Goal: Check status: Check status

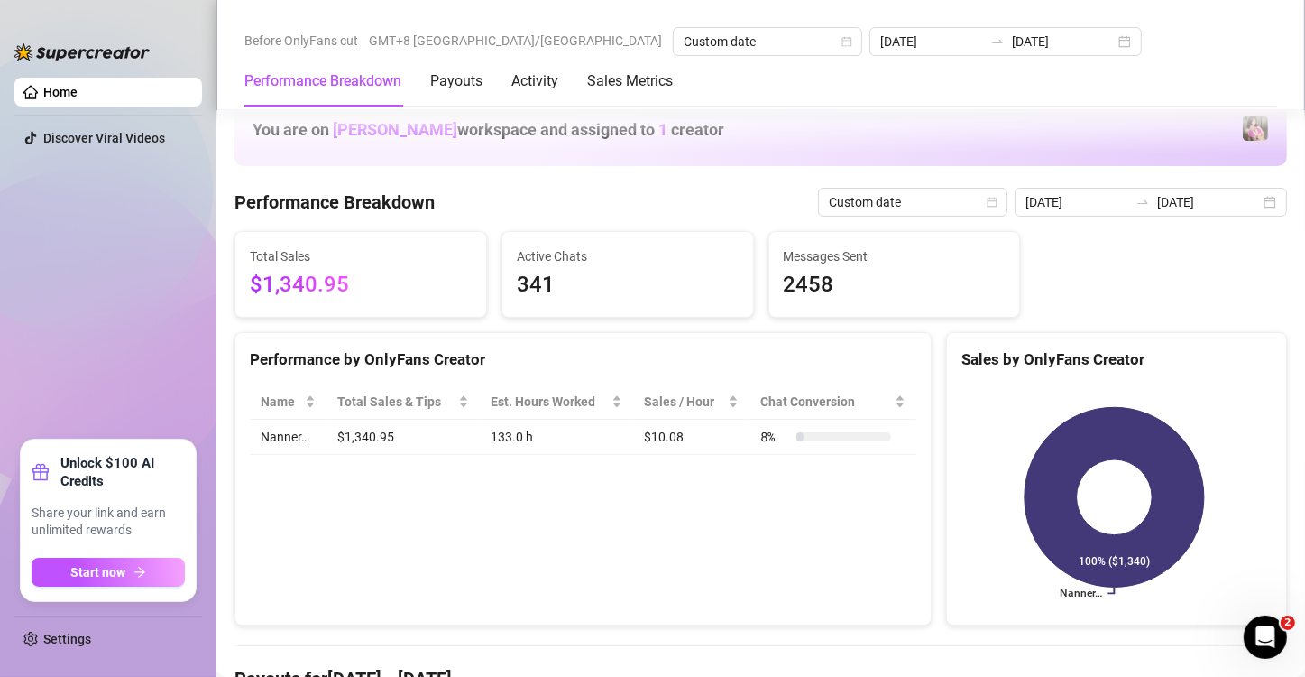
scroll to position [451, 0]
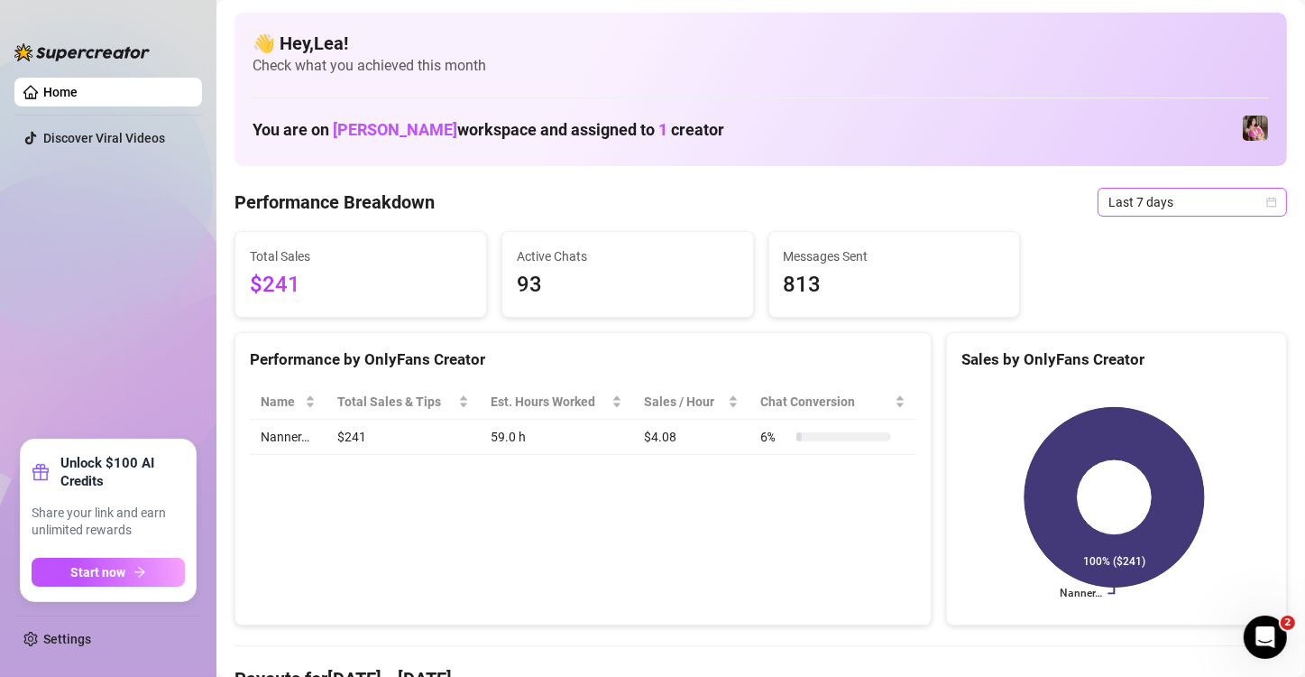
click at [1267, 204] on icon "calendar" at bounding box center [1272, 202] width 11 height 11
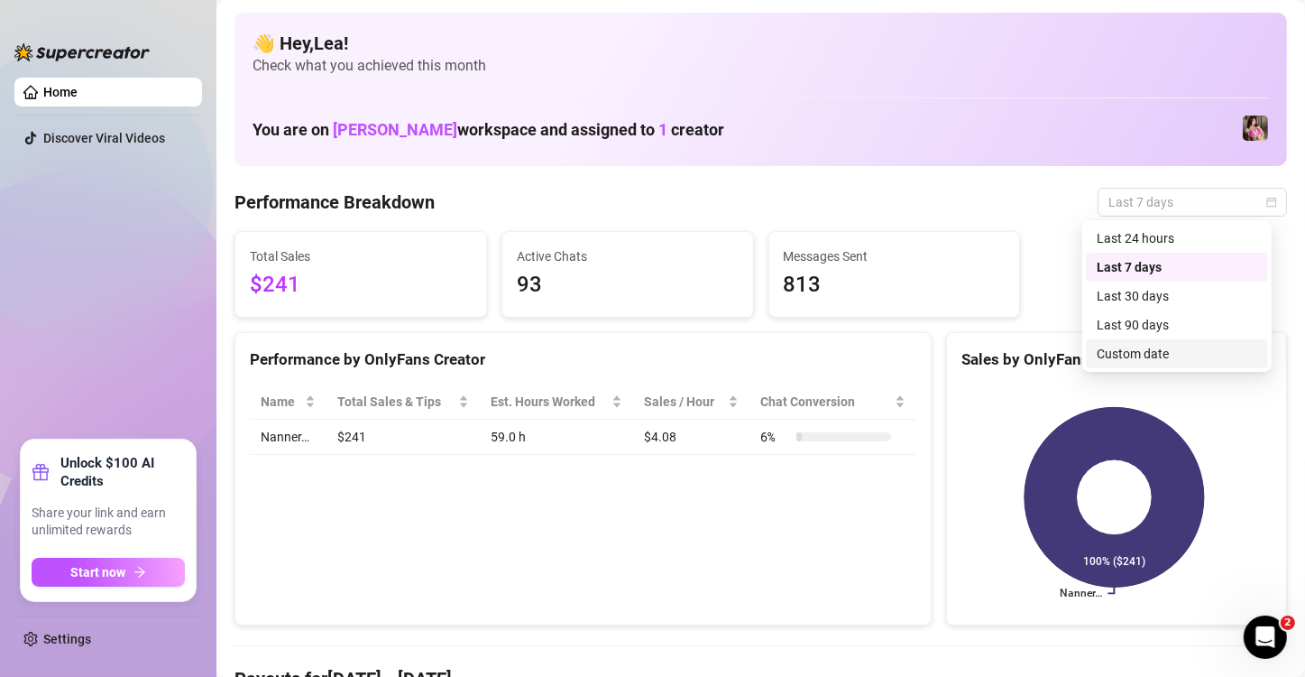
click at [1163, 352] on div "Custom date" at bounding box center [1177, 354] width 161 height 20
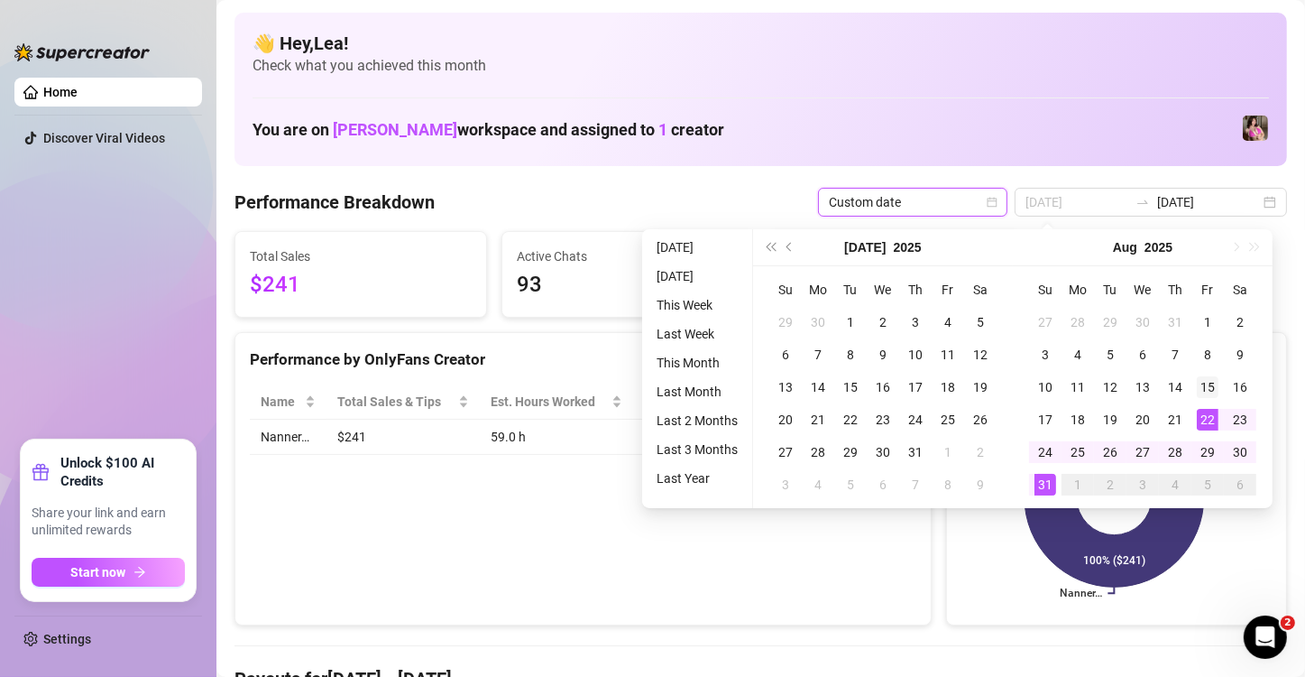
type input "[DATE]"
click at [1209, 379] on div "15" at bounding box center [1208, 387] width 22 height 22
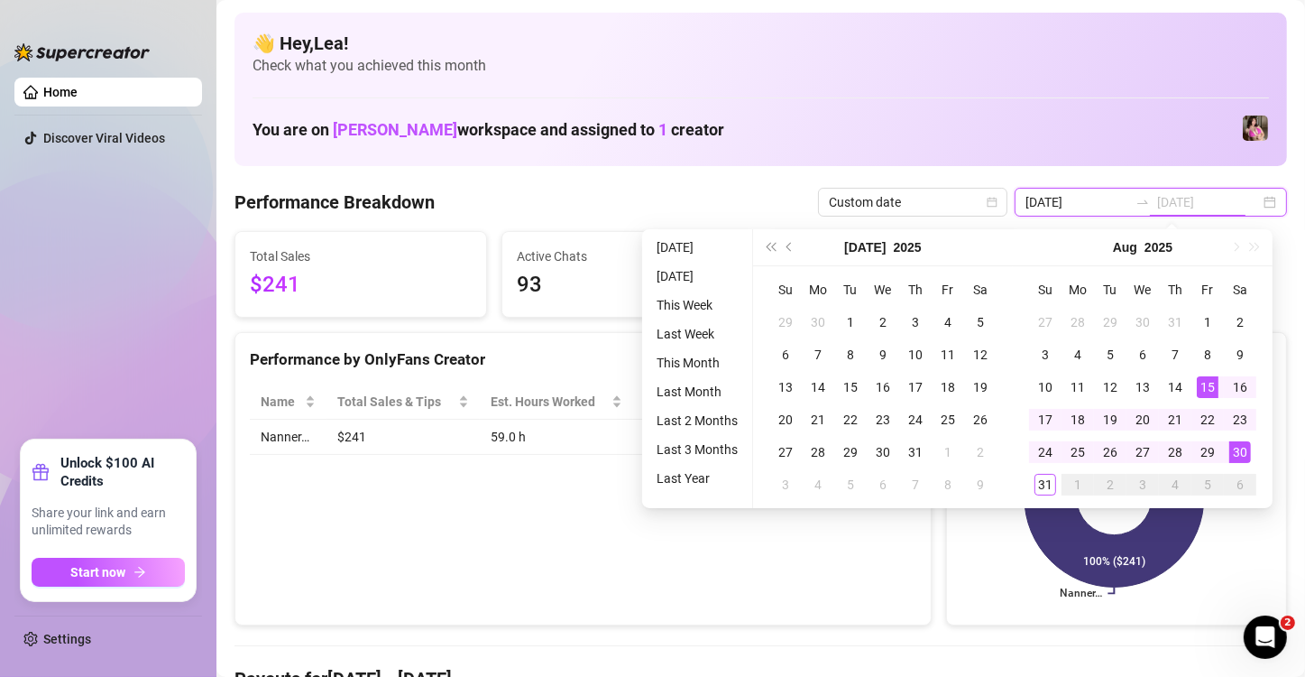
type input "[DATE]"
click at [1242, 447] on div "30" at bounding box center [1241, 452] width 22 height 22
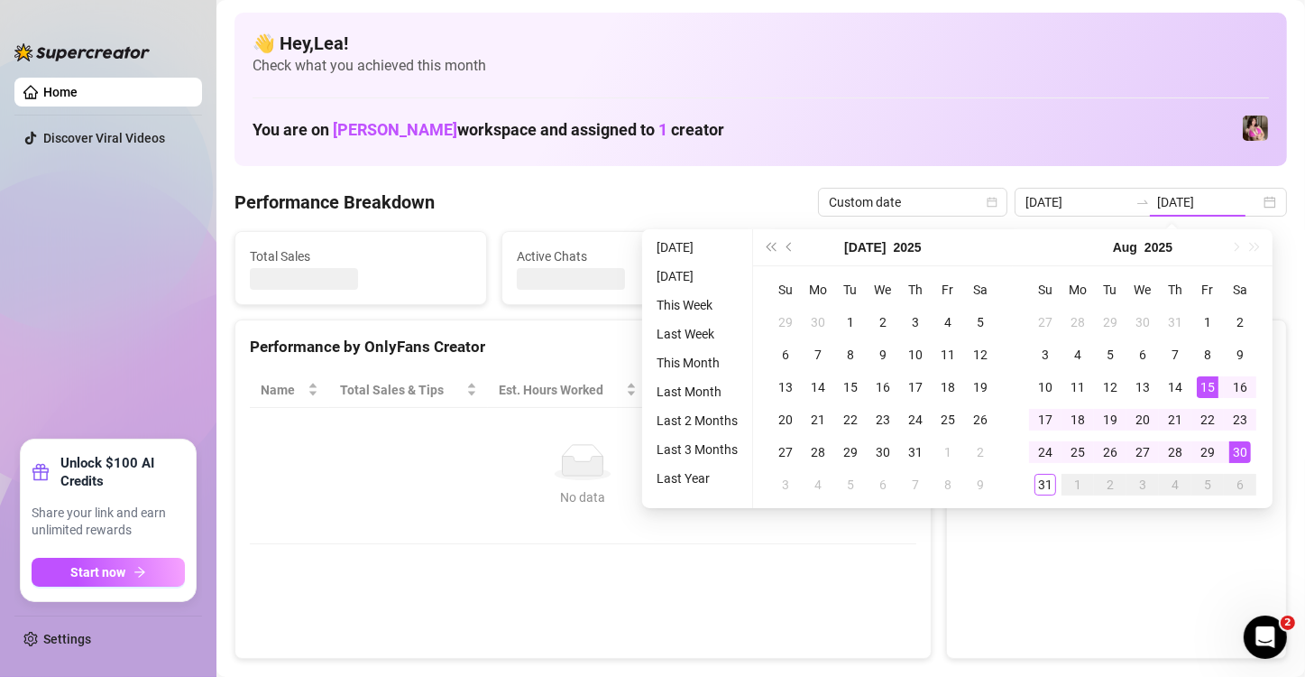
type input "[DATE]"
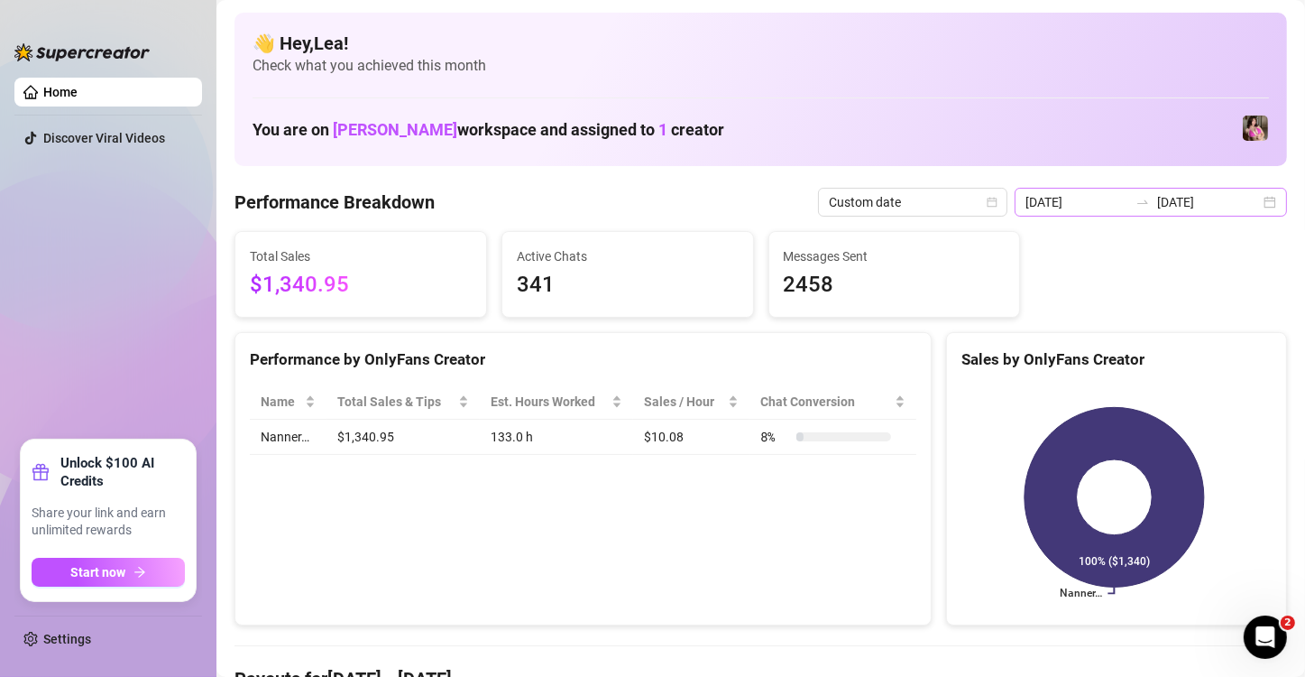
click at [1256, 207] on div "2025-08-15 2025-08-30" at bounding box center [1151, 202] width 272 height 29
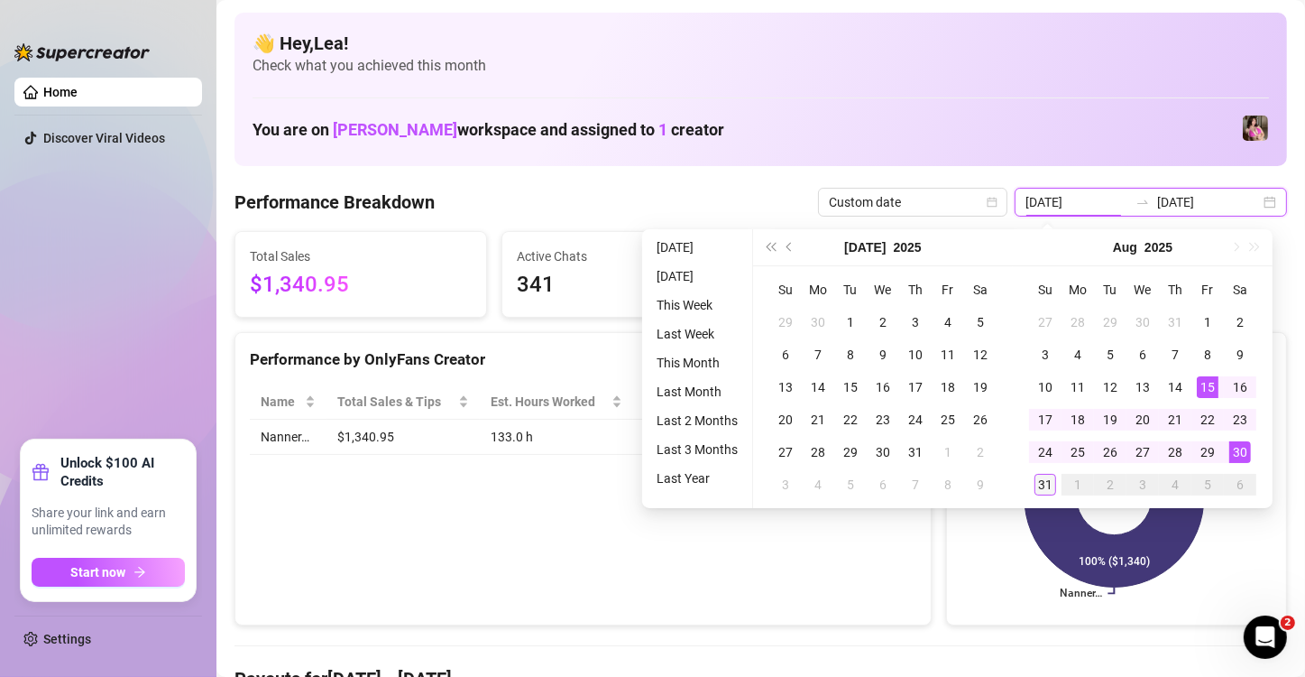
type input "2025-08-31"
click at [1046, 484] on div "31" at bounding box center [1046, 485] width 22 height 22
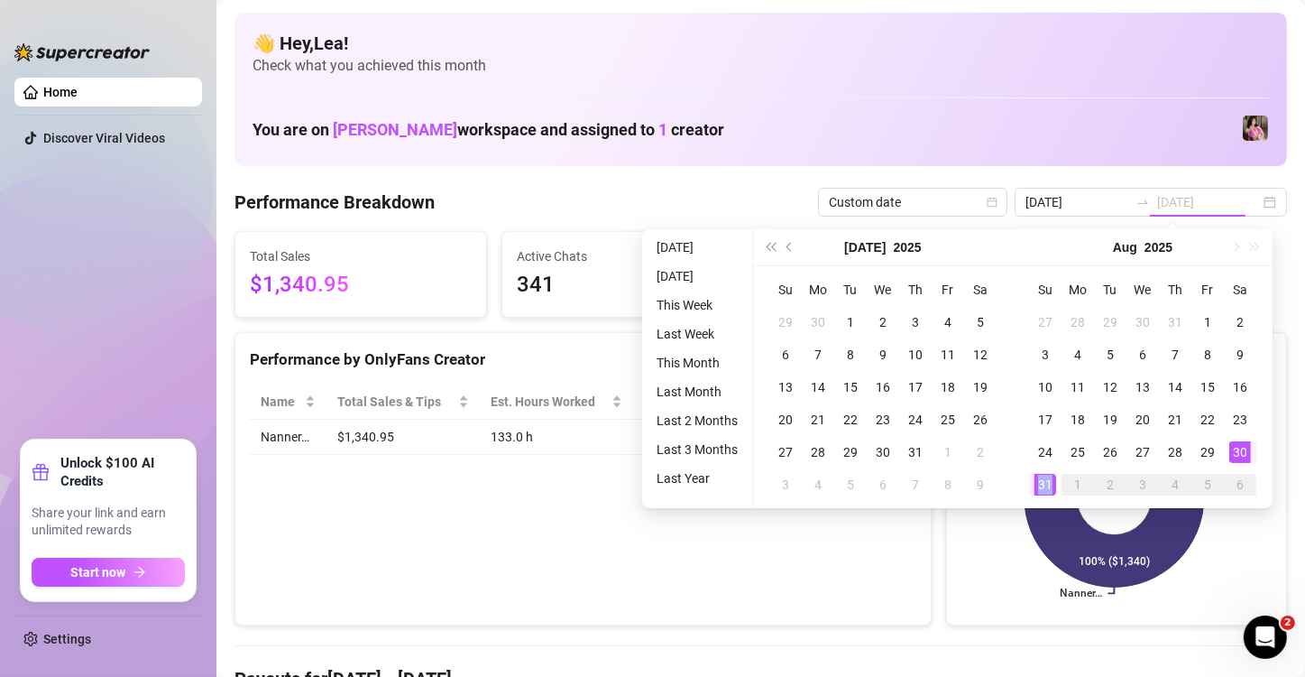
click at [1044, 484] on div "31" at bounding box center [1046, 485] width 22 height 22
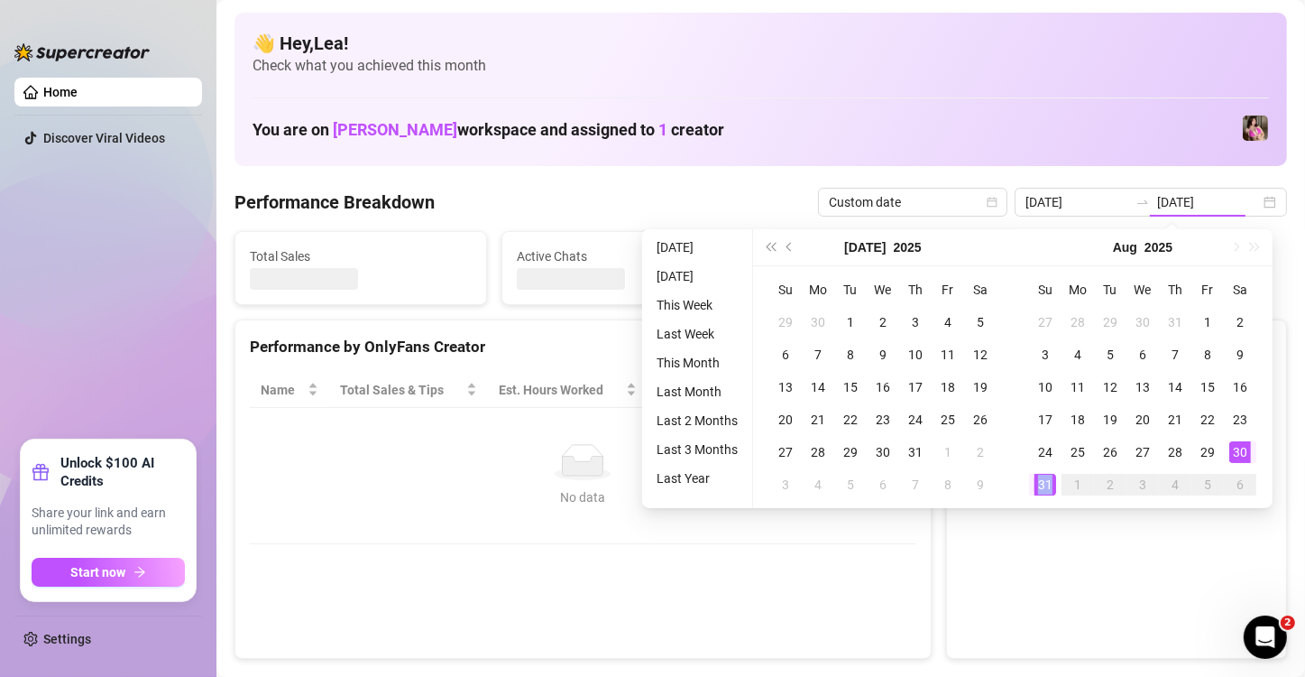
type input "2025-08-31"
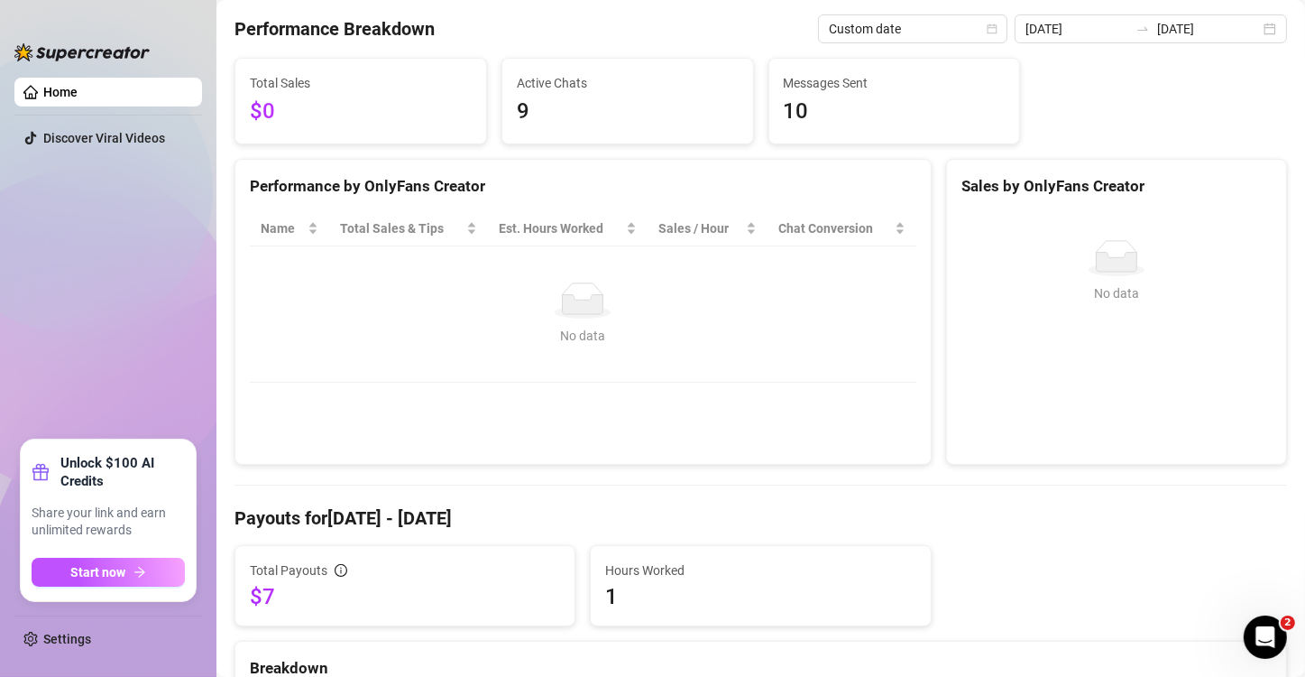
scroll to position [90, 0]
